Goal: Navigation & Orientation: Find specific page/section

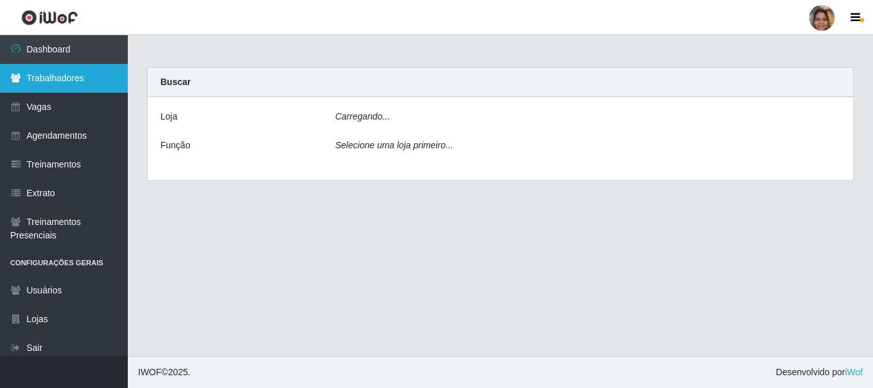
click at [85, 83] on link "Trabalhadores" at bounding box center [64, 78] width 128 height 29
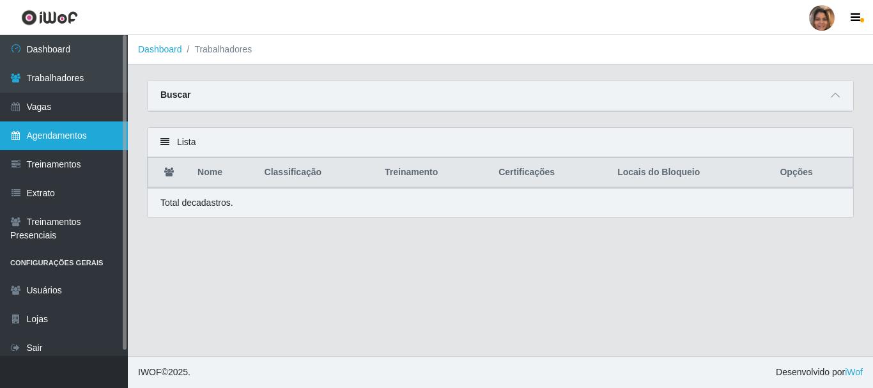
click at [74, 136] on link "Agendamentos" at bounding box center [64, 135] width 128 height 29
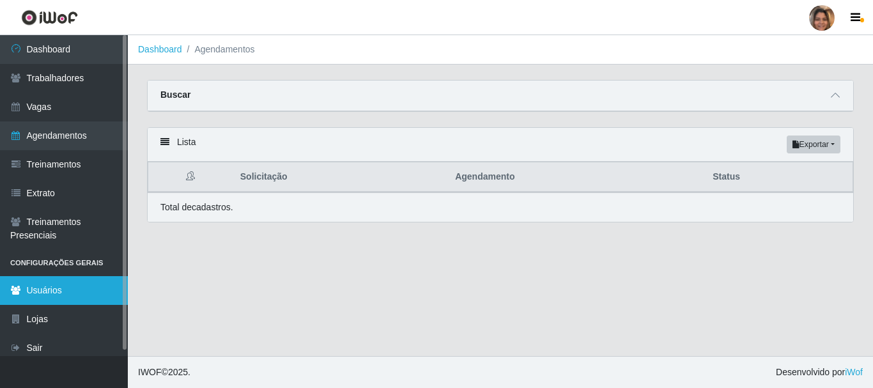
click at [81, 293] on link "Usuários" at bounding box center [64, 290] width 128 height 29
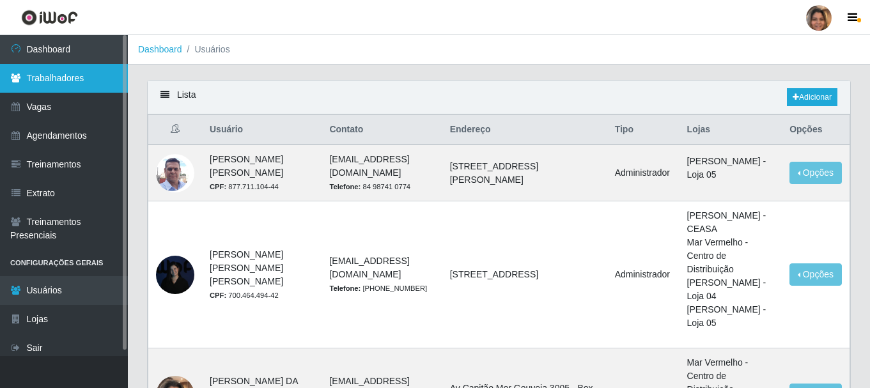
click at [54, 84] on link "Trabalhadores" at bounding box center [64, 78] width 128 height 29
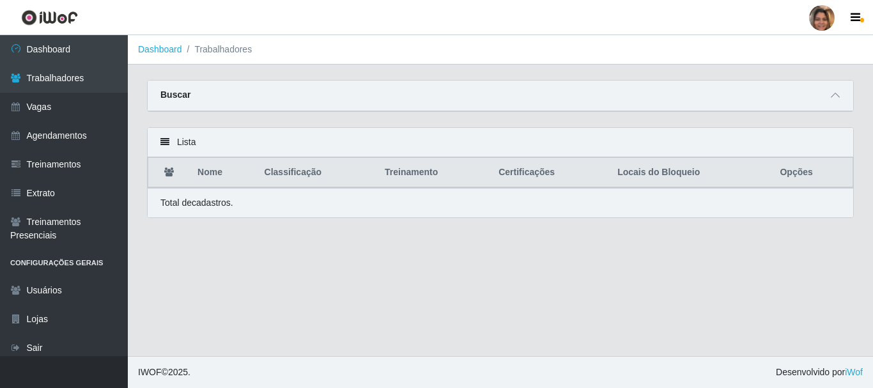
click at [187, 101] on div "Buscar" at bounding box center [501, 96] width 706 height 31
click at [183, 93] on strong "Buscar" at bounding box center [175, 95] width 30 height 10
click at [211, 90] on div "Buscar" at bounding box center [501, 96] width 706 height 31
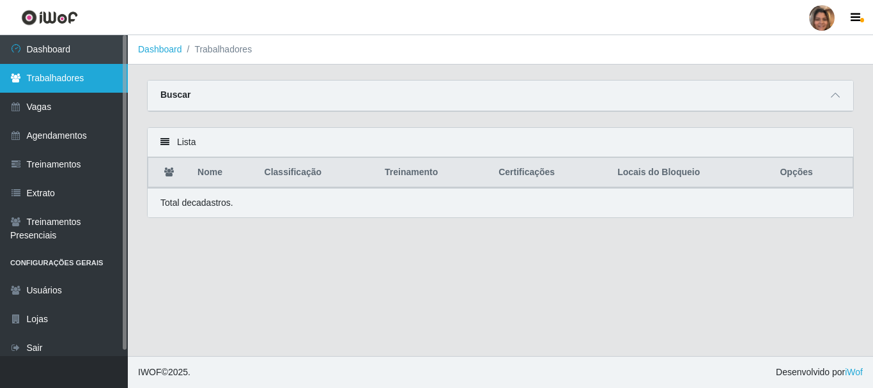
click at [75, 87] on link "Trabalhadores" at bounding box center [64, 78] width 128 height 29
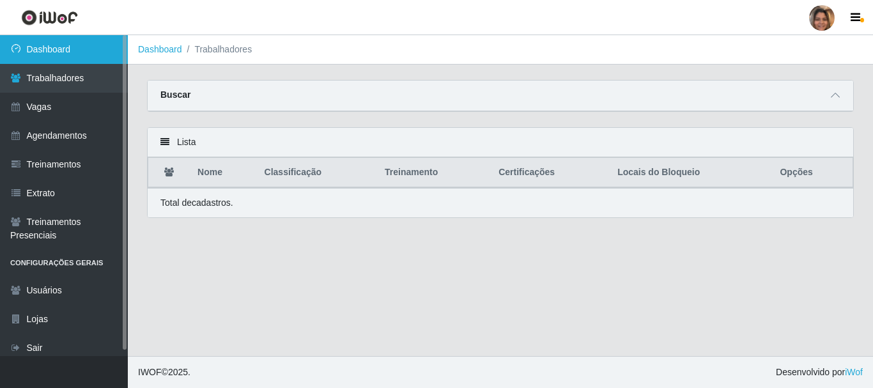
click at [68, 57] on link "Dashboard" at bounding box center [64, 49] width 128 height 29
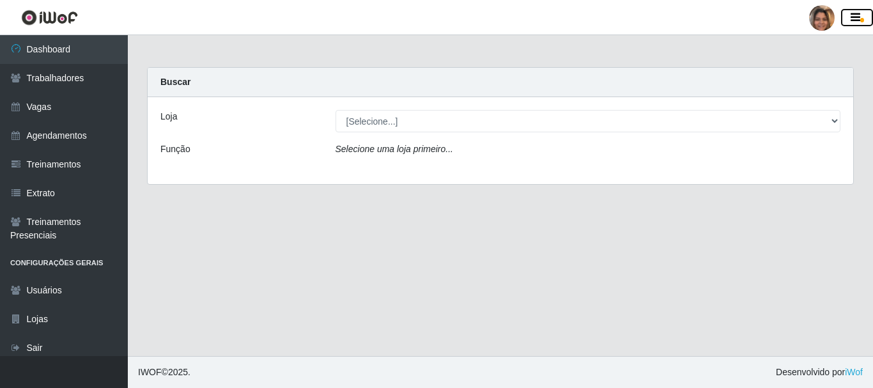
click at [860, 13] on icon "button" at bounding box center [856, 18] width 10 height 12
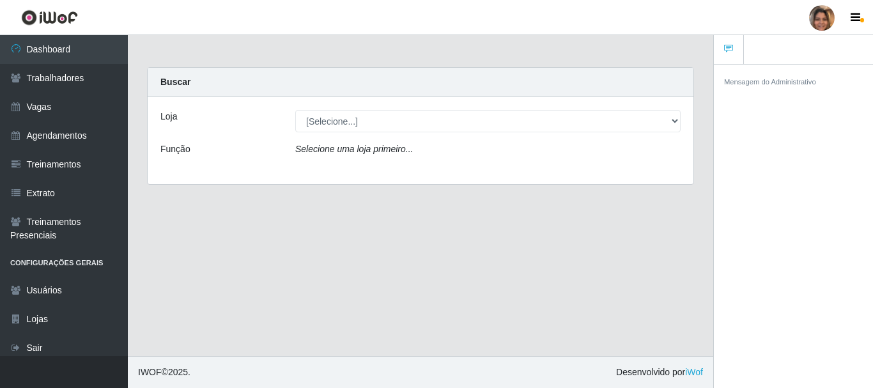
click at [610, 248] on main "Carregando... Buscar Loja [Selecione...] Mar Vermelho - CEASA Mar Vermelho - Ce…" at bounding box center [421, 195] width 586 height 321
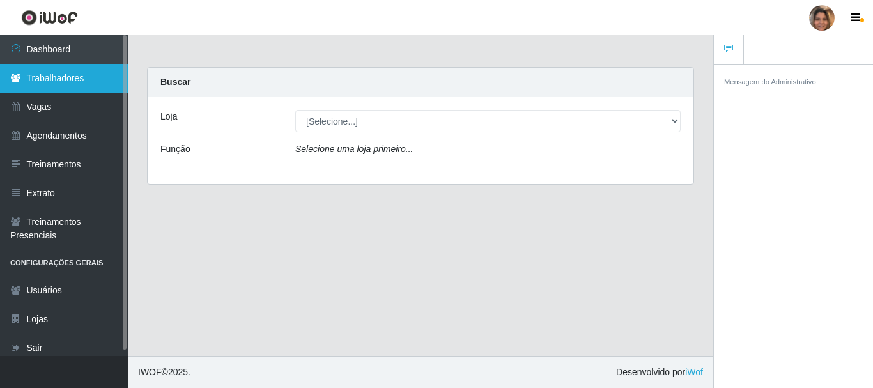
click at [77, 88] on link "Trabalhadores" at bounding box center [64, 78] width 128 height 29
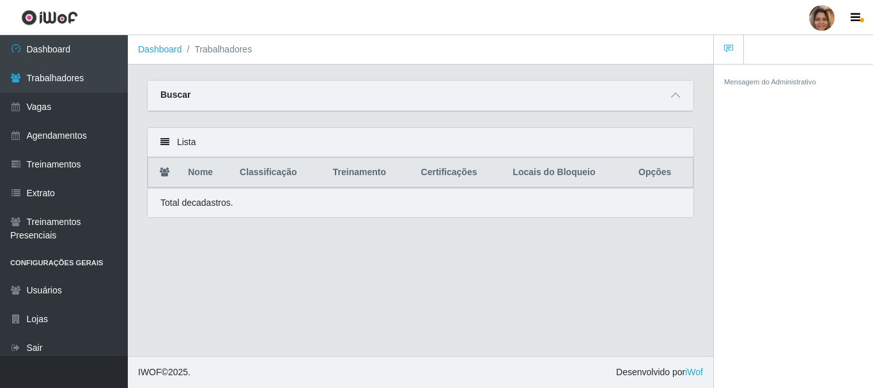
click at [199, 203] on p "Total de cadastros." at bounding box center [196, 202] width 73 height 13
click at [205, 176] on th "Nome" at bounding box center [206, 173] width 52 height 30
click at [680, 97] on icon at bounding box center [675, 95] width 9 height 9
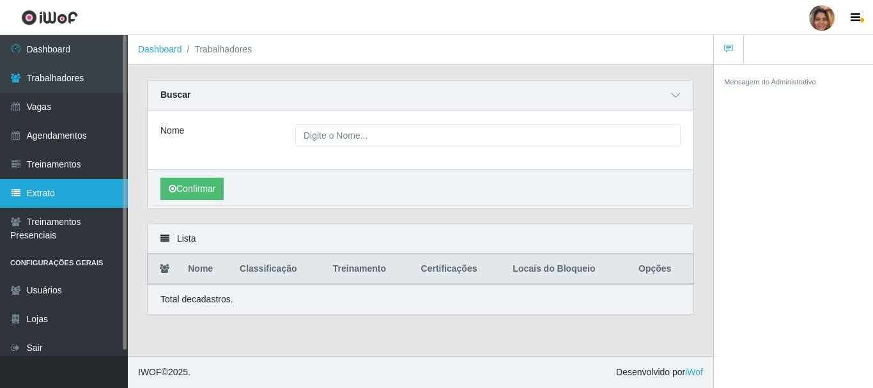
scroll to position [6, 0]
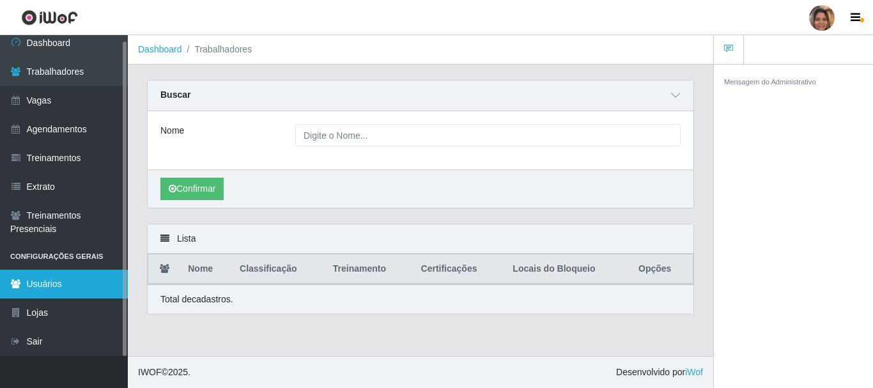
click at [76, 286] on link "Usuários" at bounding box center [64, 284] width 128 height 29
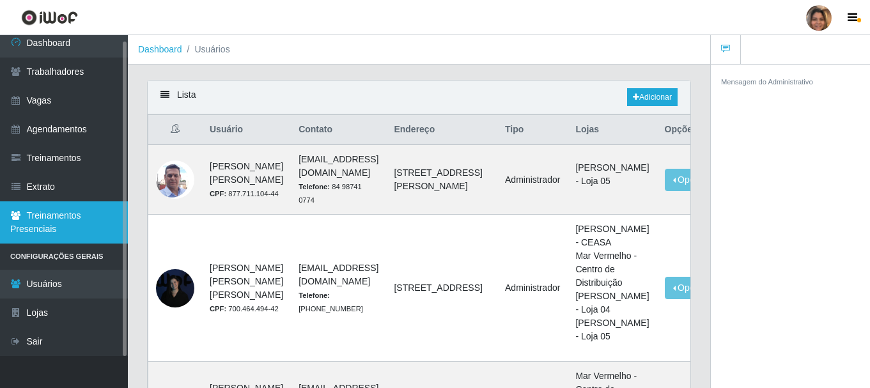
click at [57, 222] on link "Treinamentos Presenciais" at bounding box center [64, 222] width 128 height 42
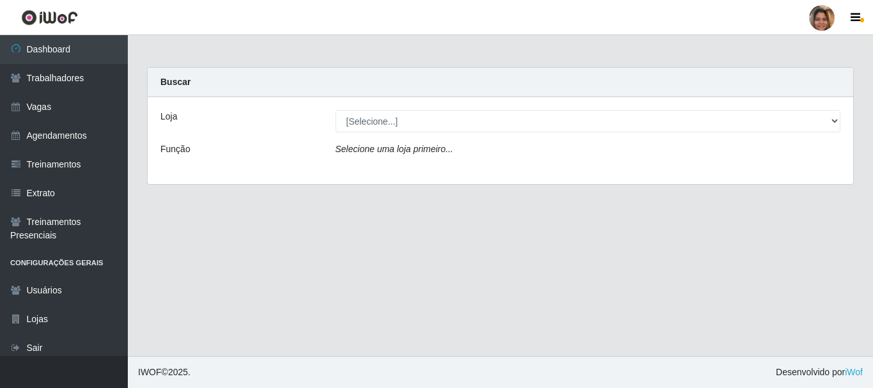
click at [818, 17] on div at bounding box center [822, 18] width 26 height 26
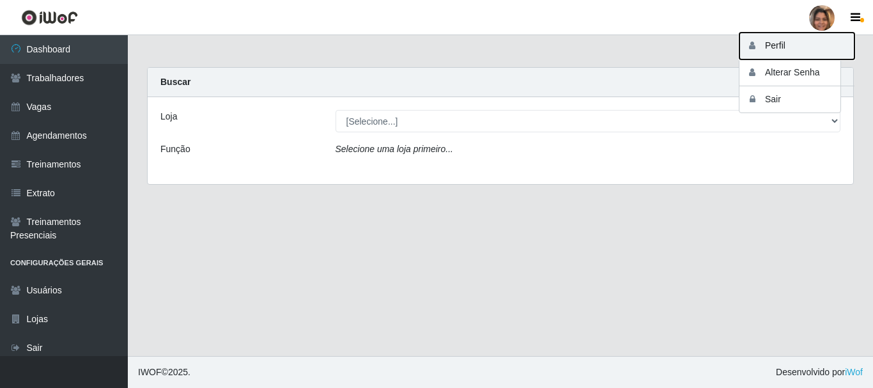
click at [770, 55] on button "Perfil" at bounding box center [797, 46] width 115 height 27
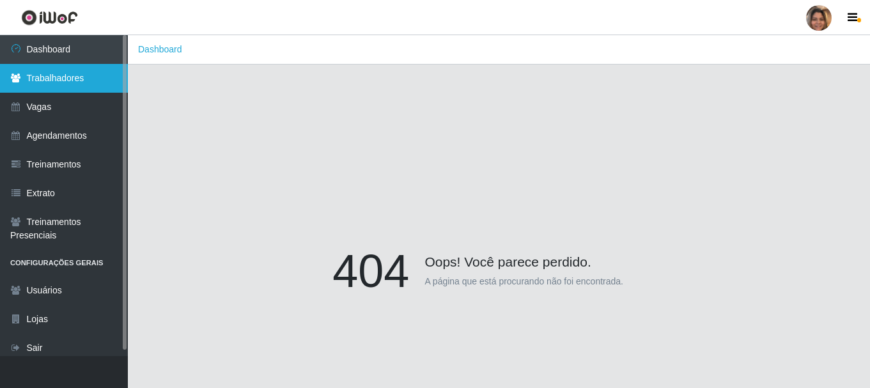
click at [63, 71] on link "Trabalhadores" at bounding box center [64, 78] width 128 height 29
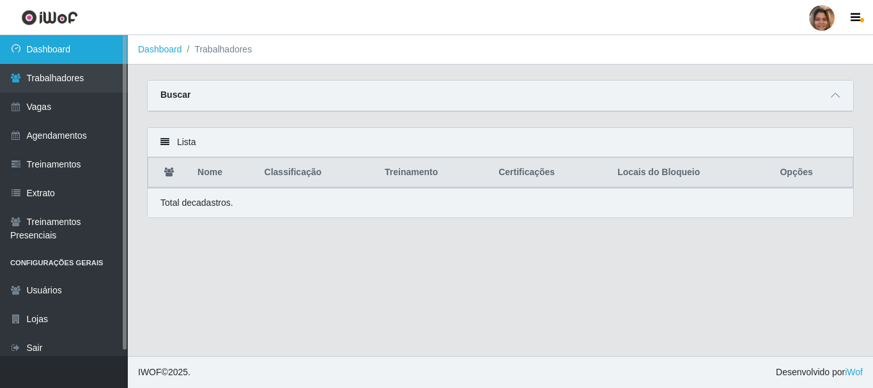
click at [63, 49] on link "Dashboard" at bounding box center [64, 49] width 128 height 29
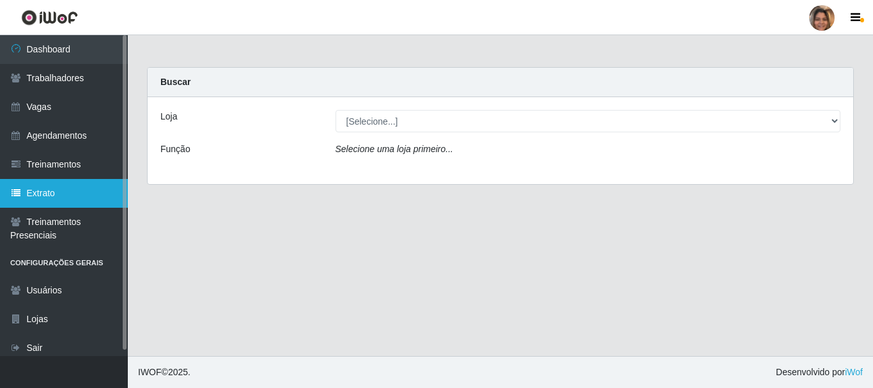
click at [56, 198] on link "Extrato" at bounding box center [64, 193] width 128 height 29
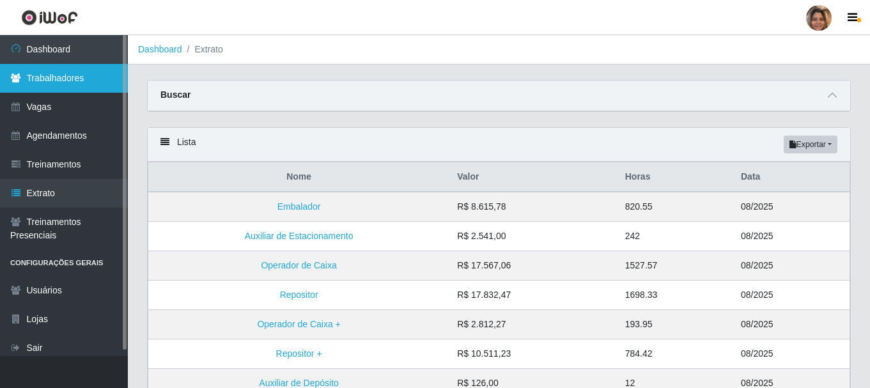
click at [46, 81] on link "Trabalhadores" at bounding box center [64, 78] width 128 height 29
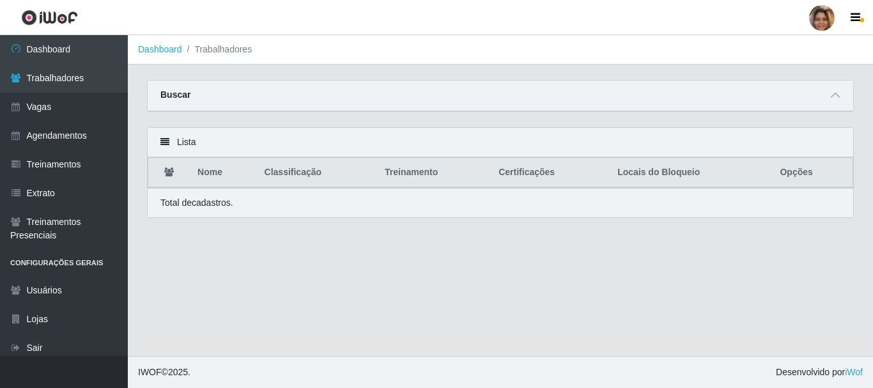
click at [270, 292] on main "Dashboard Trabalhadores Carregando... Buscar Nome Confirmar Lista Nome Classifi…" at bounding box center [501, 195] width 746 height 321
